Goal: Information Seeking & Learning: Learn about a topic

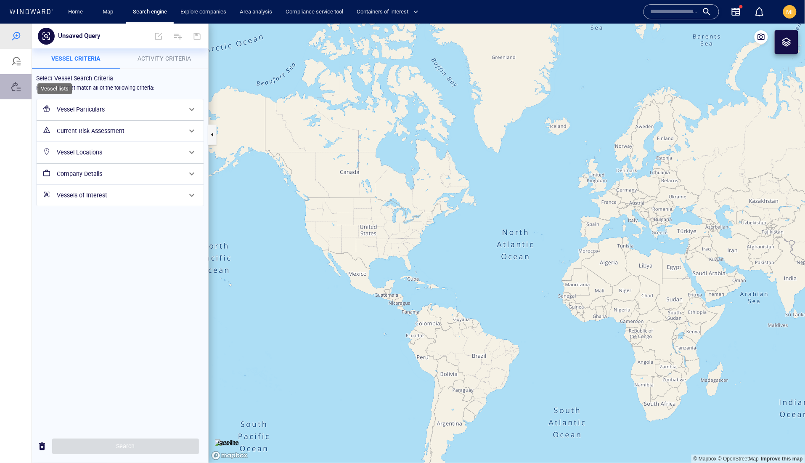
click at [16, 91] on div at bounding box center [16, 86] width 10 height 10
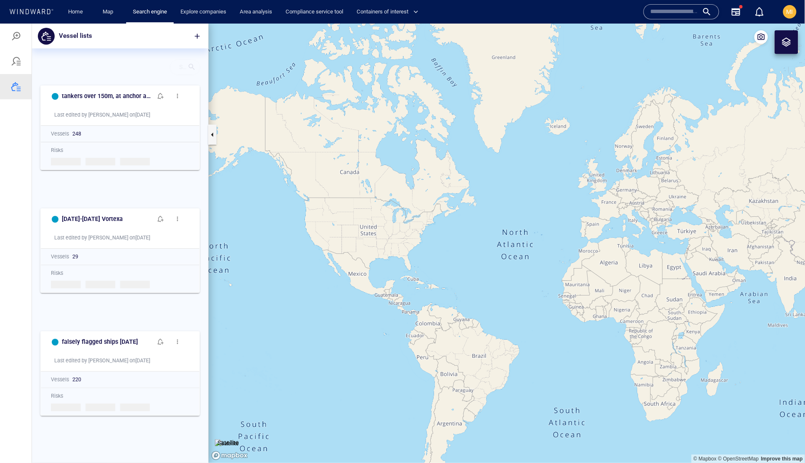
scroll to position [382, 176]
click at [193, 73] on div at bounding box center [192, 67] width 8 height 12
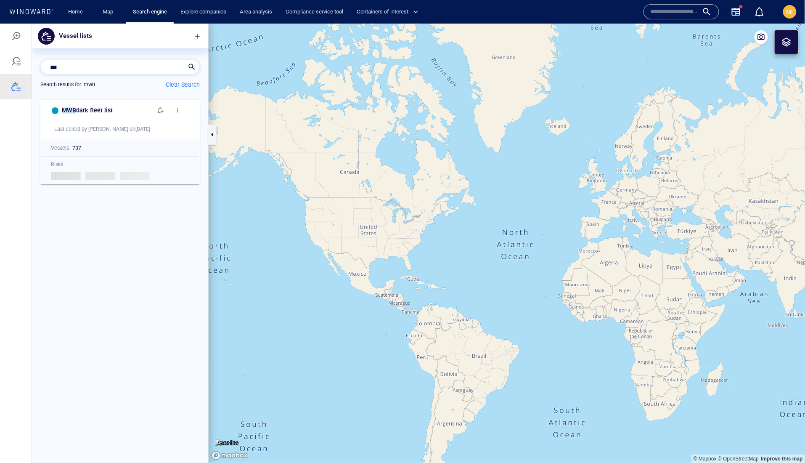
scroll to position [362, 176]
type input "***"
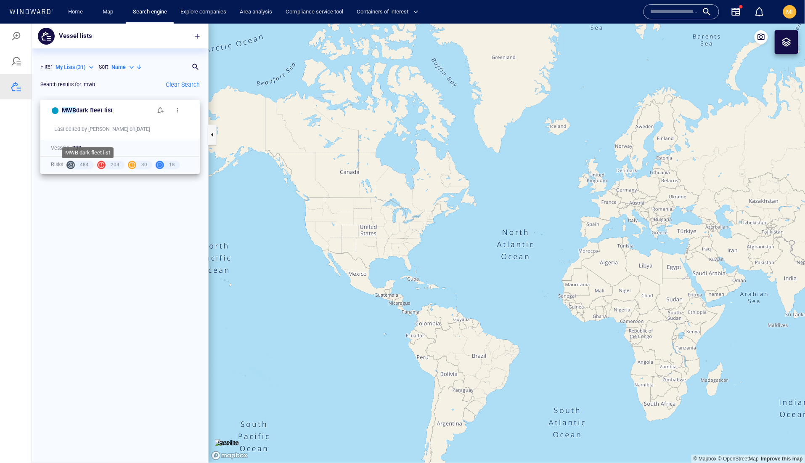
click at [113, 113] on span "dark fleet list" at bounding box center [94, 109] width 37 height 7
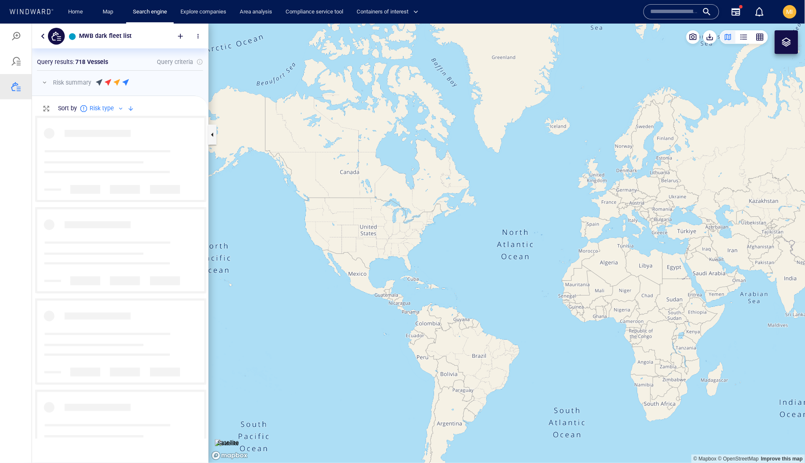
scroll to position [322, 176]
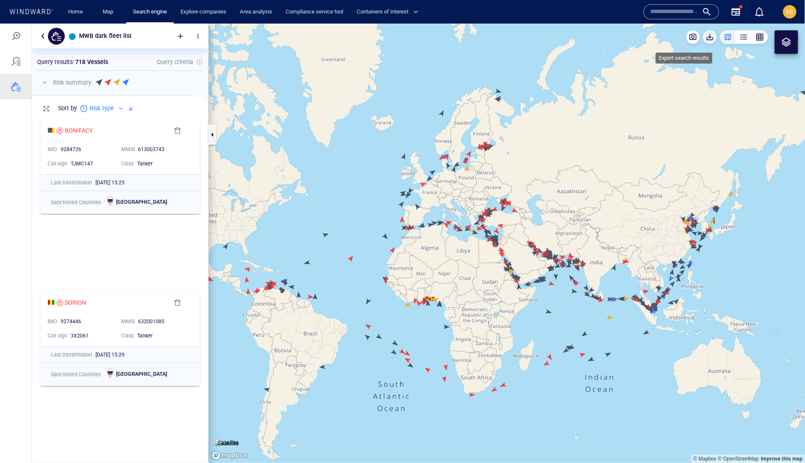
click at [706, 40] on span "button" at bounding box center [710, 36] width 8 height 8
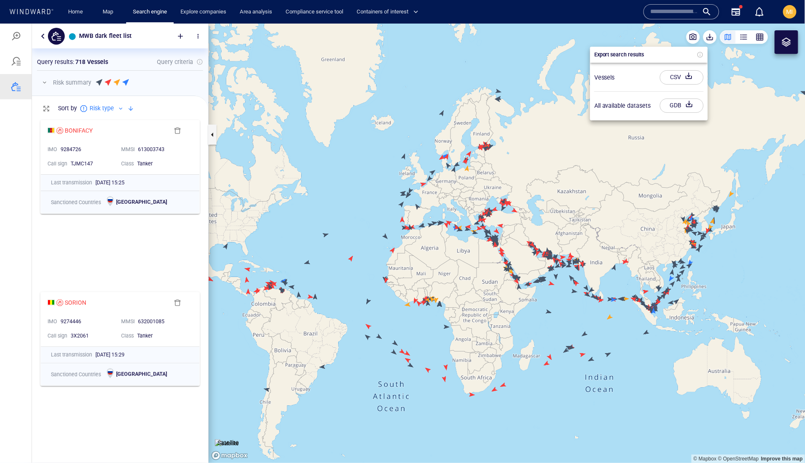
click at [683, 81] on div "CSV" at bounding box center [676, 77] width 14 height 14
click at [723, 108] on div at bounding box center [402, 242] width 805 height 439
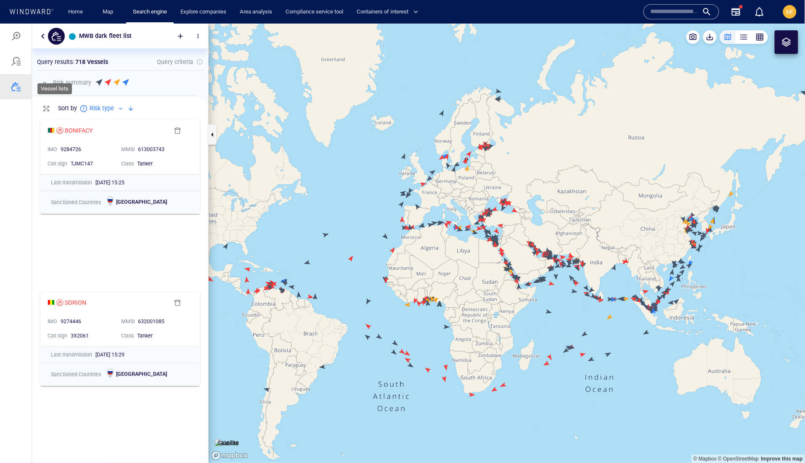
click at [14, 91] on div at bounding box center [16, 86] width 10 height 10
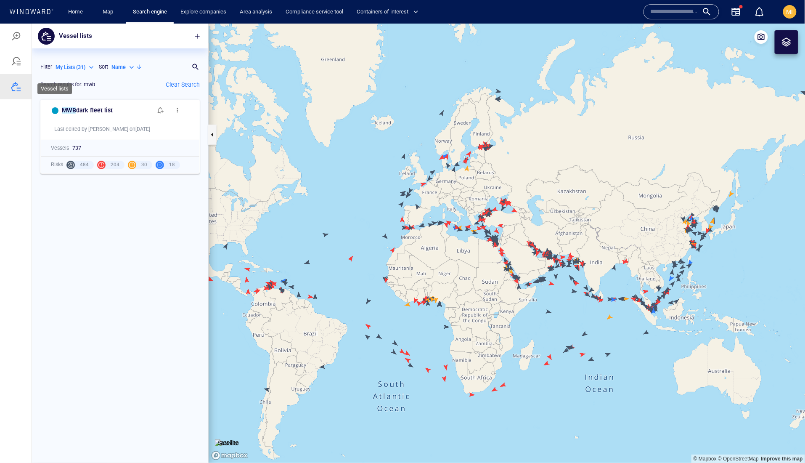
scroll to position [0, 0]
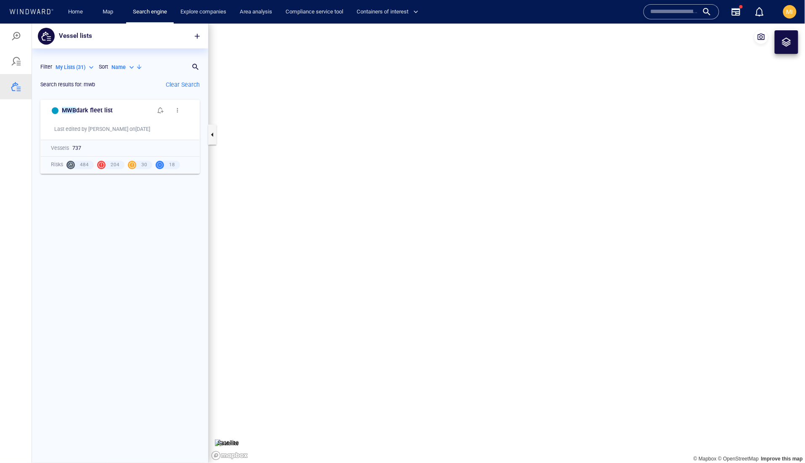
click at [111, 71] on p "Name" at bounding box center [118, 67] width 14 height 8
click at [95, 129] on p "Last Update" at bounding box center [81, 126] width 28 height 8
type input "*********"
click at [180, 89] on p "Clear Search" at bounding box center [183, 84] width 34 height 10
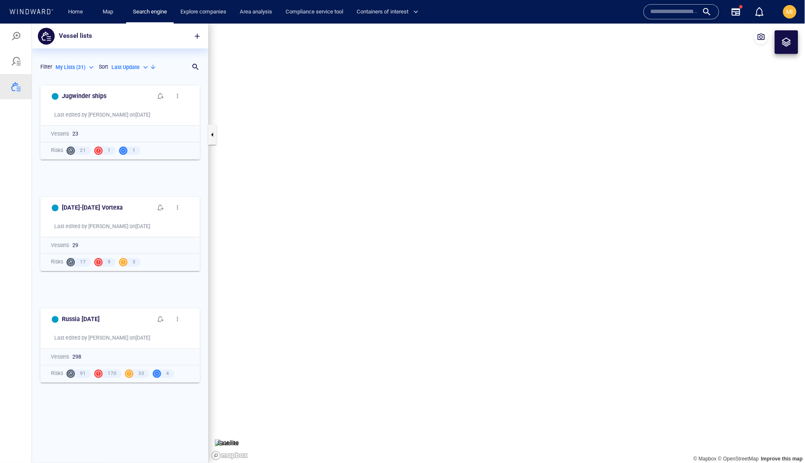
scroll to position [365, 176]
click at [106, 101] on h6 "Jugwinder ships" at bounding box center [84, 95] width 45 height 11
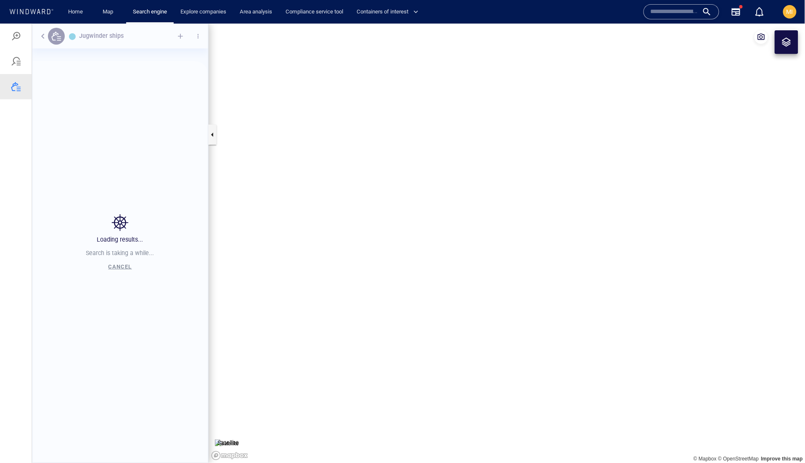
scroll to position [382, 176]
click at [653, 14] on input "text" at bounding box center [675, 11] width 48 height 13
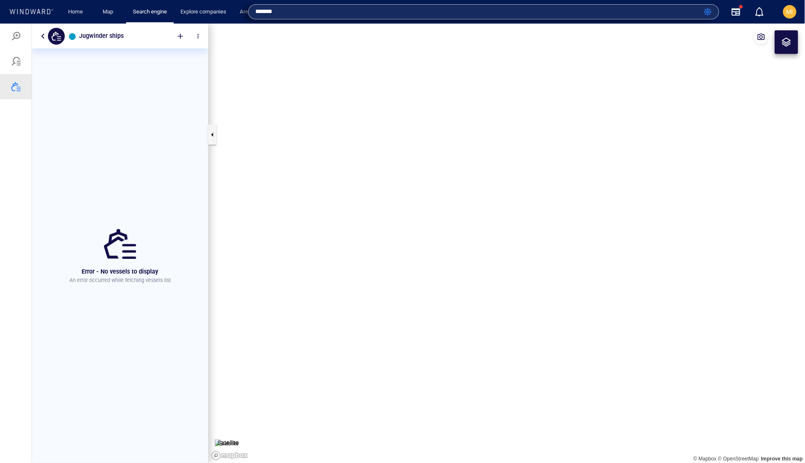
type input "*******"
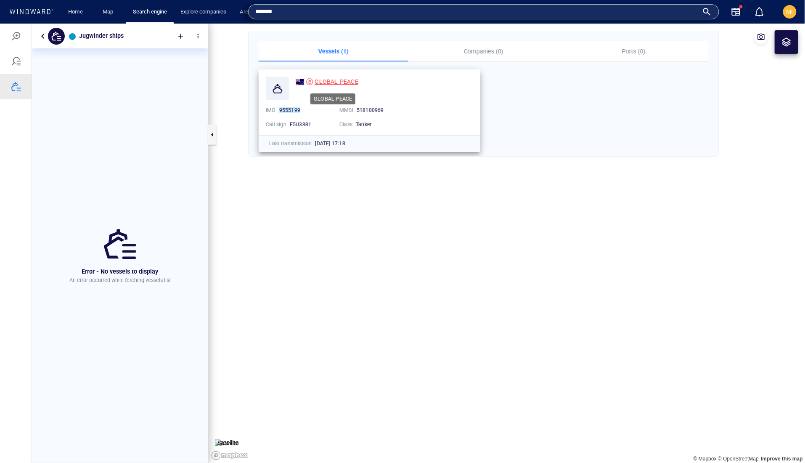
click at [358, 80] on span "GLOBAL PEACE" at bounding box center [336, 81] width 43 height 7
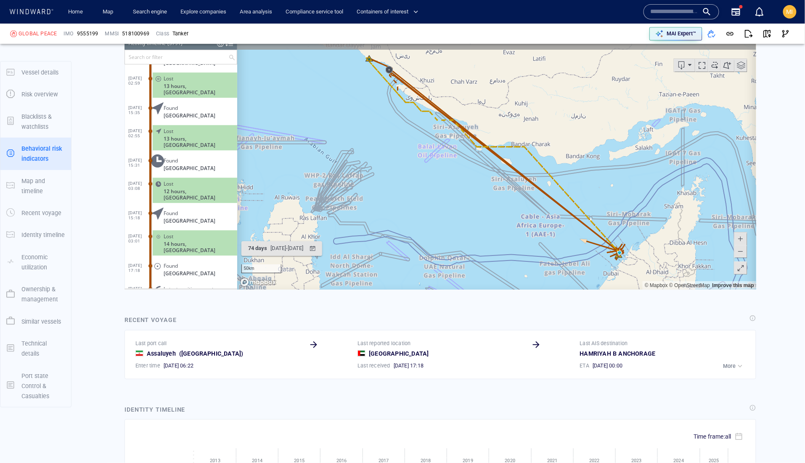
scroll to position [983, 0]
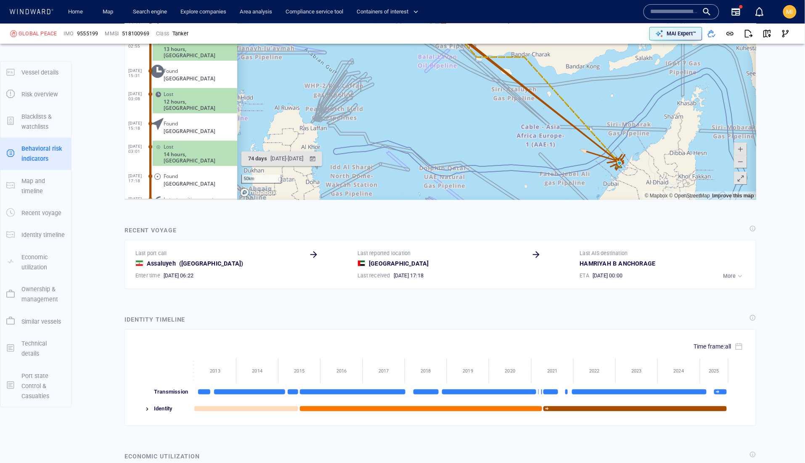
scroll to position [1291, 0]
